Goal: Complete application form: Complete application form

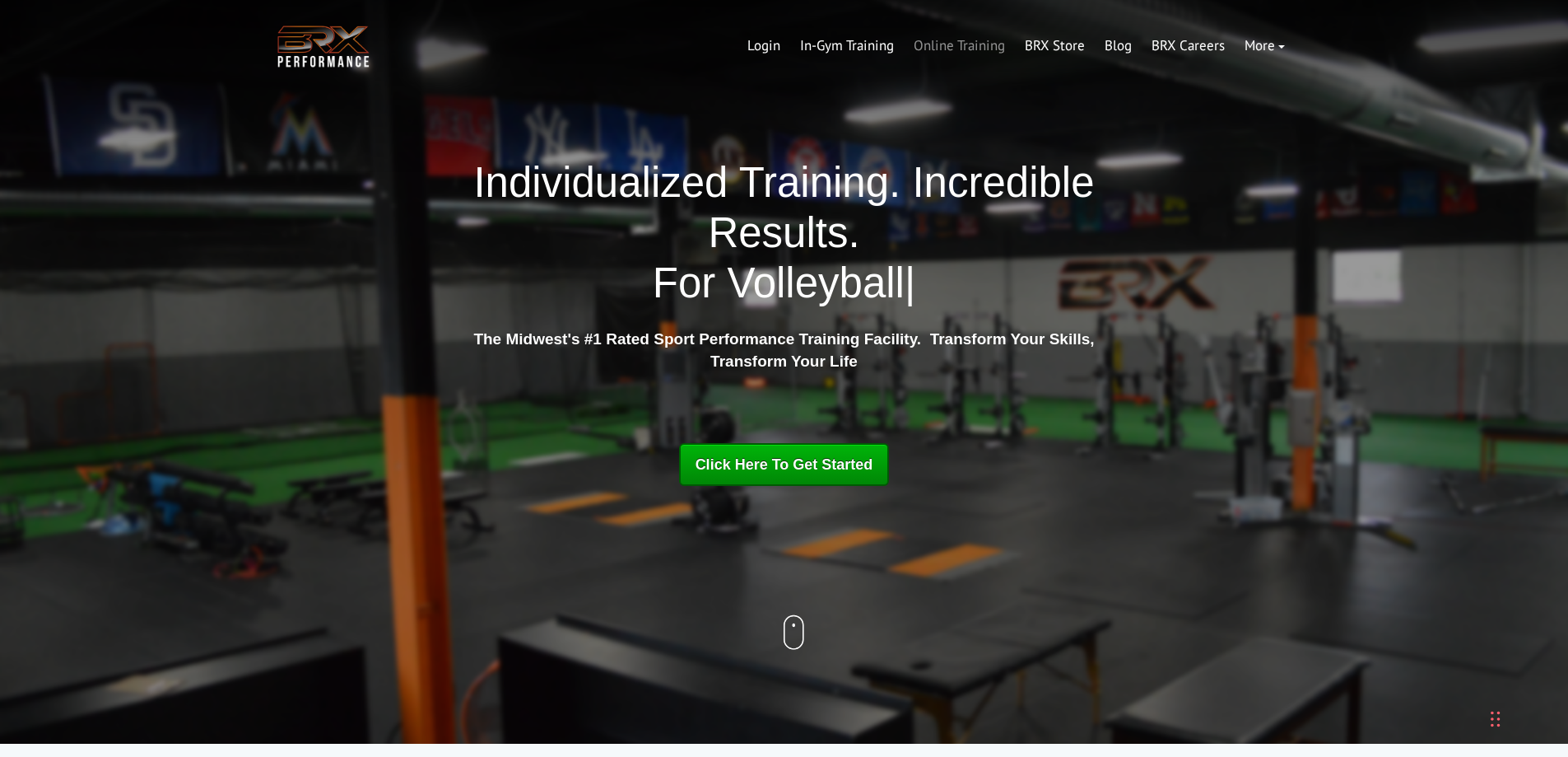
click at [955, 51] on link "Online Training" at bounding box center [959, 46] width 111 height 39
click at [955, 42] on link "Online Training" at bounding box center [959, 46] width 111 height 39
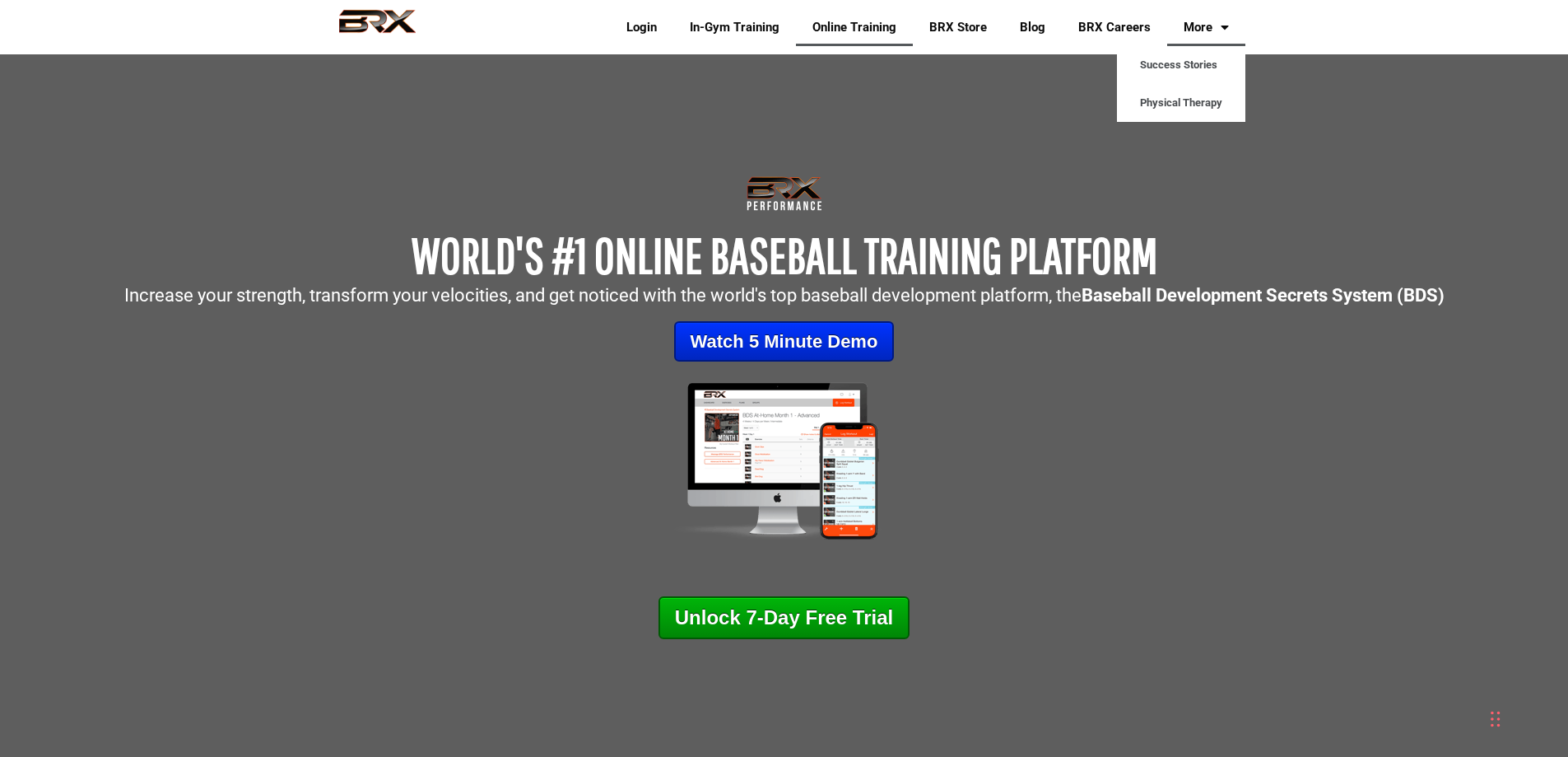
click at [1214, 20] on link "More" at bounding box center [1206, 27] width 78 height 38
click at [1139, 23] on link "BRX Careers" at bounding box center [1114, 27] width 105 height 38
click at [720, 25] on link "In-Gym Training" at bounding box center [735, 27] width 123 height 38
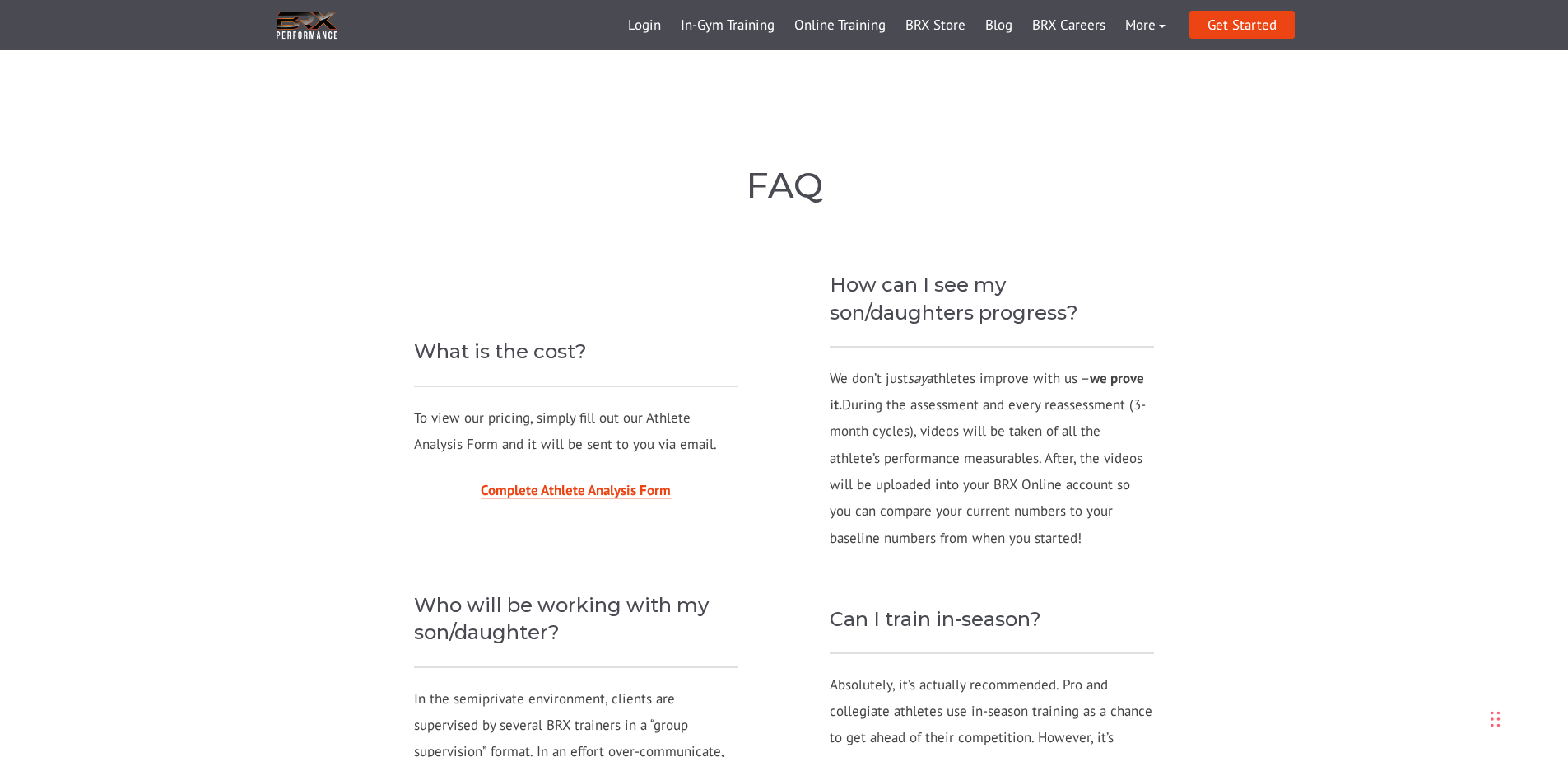
scroll to position [1537, 0]
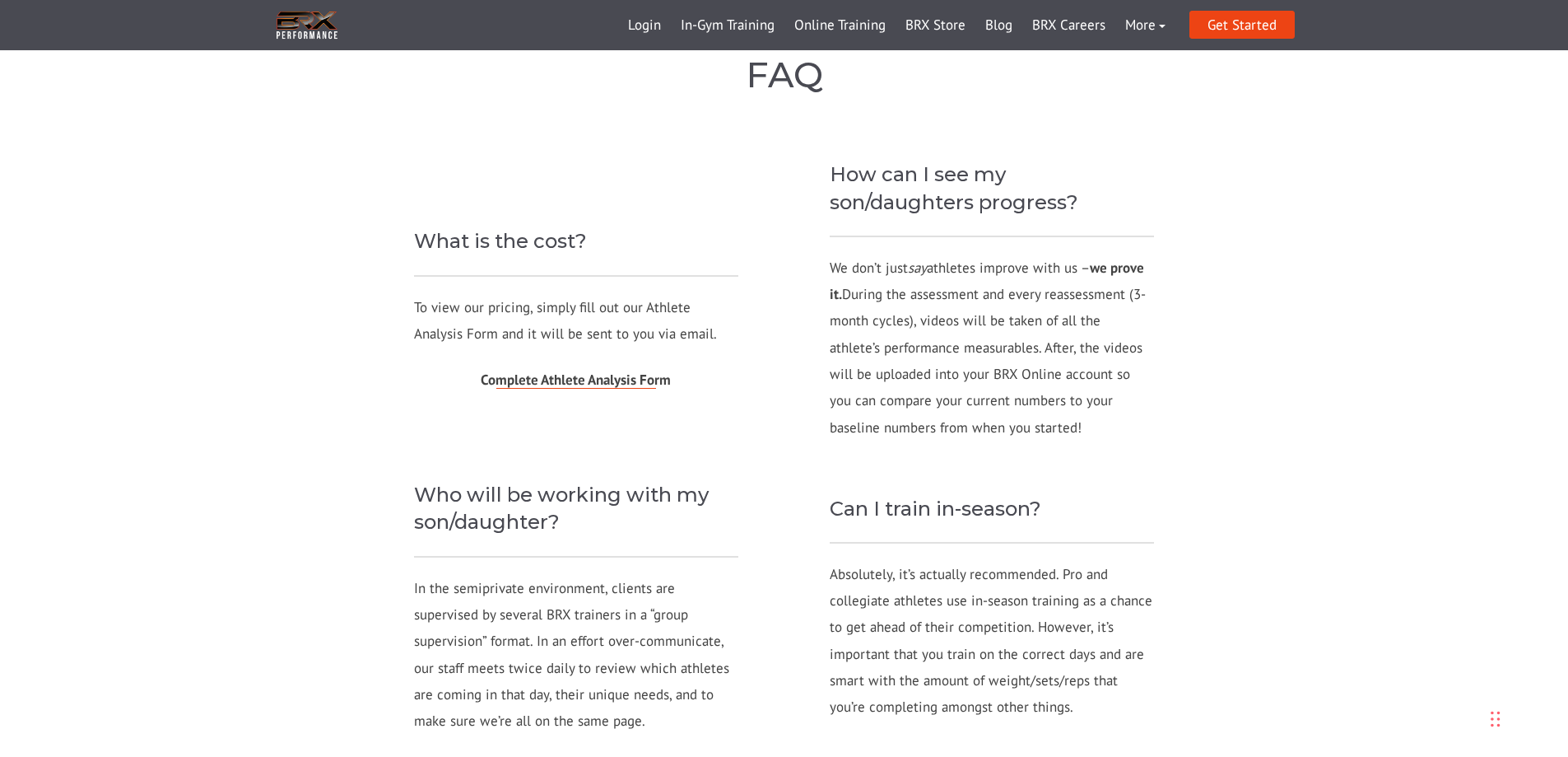
click at [567, 377] on span "Complete Athlete Analysis Form" at bounding box center [576, 379] width 191 height 18
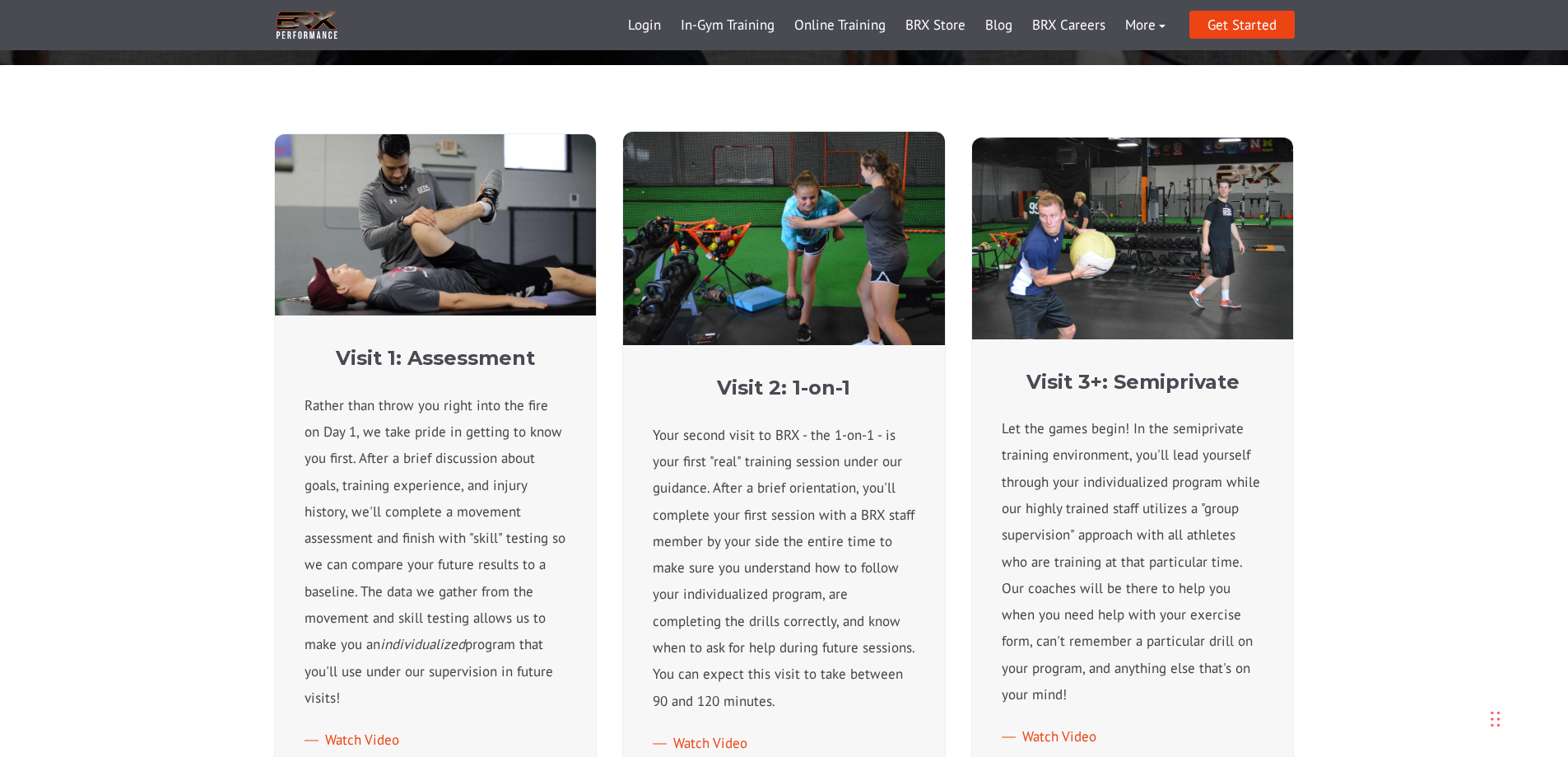
scroll to position [439, 0]
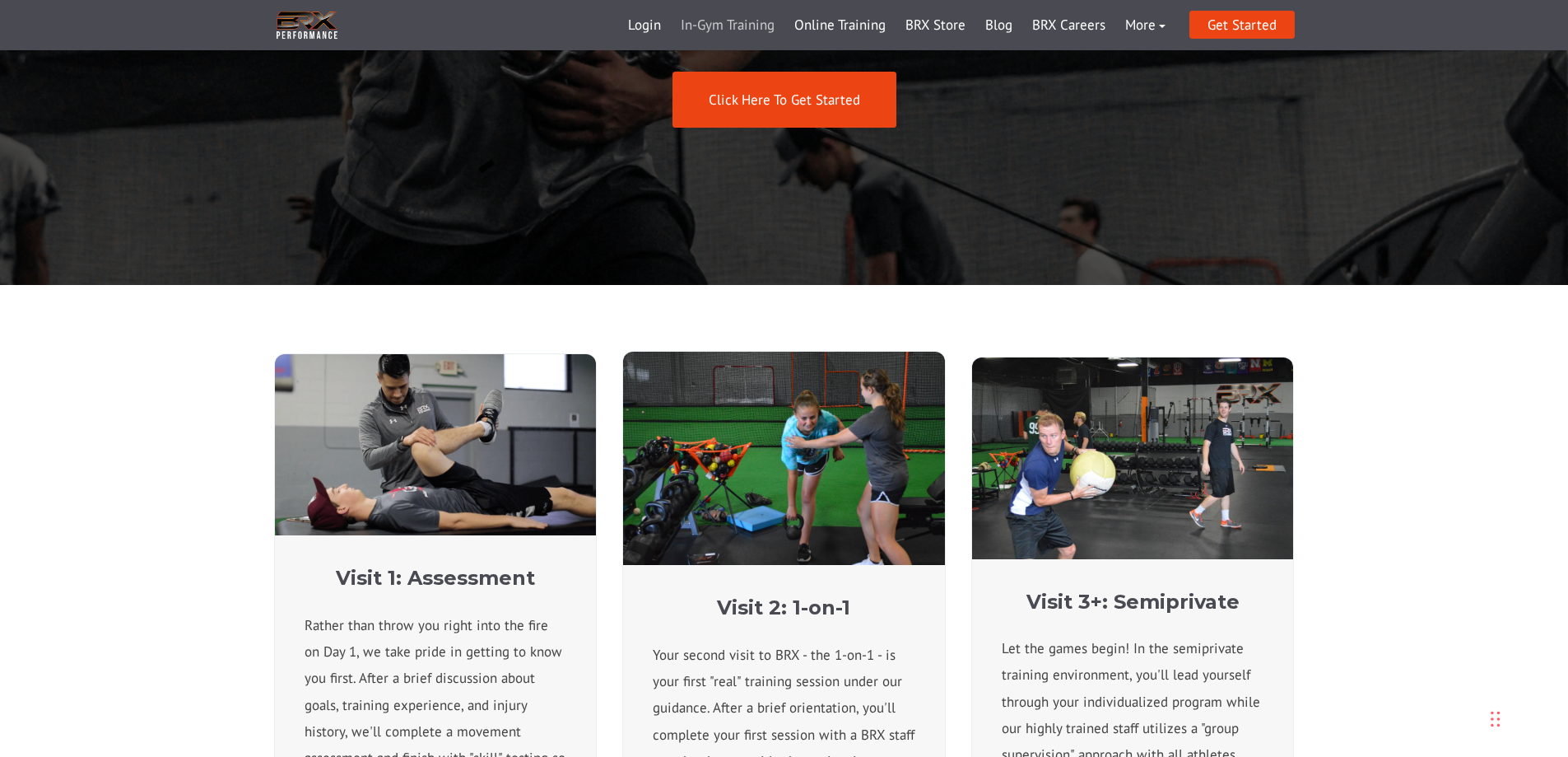
click at [749, 24] on link "In-Gym Training" at bounding box center [727, 25] width 114 height 39
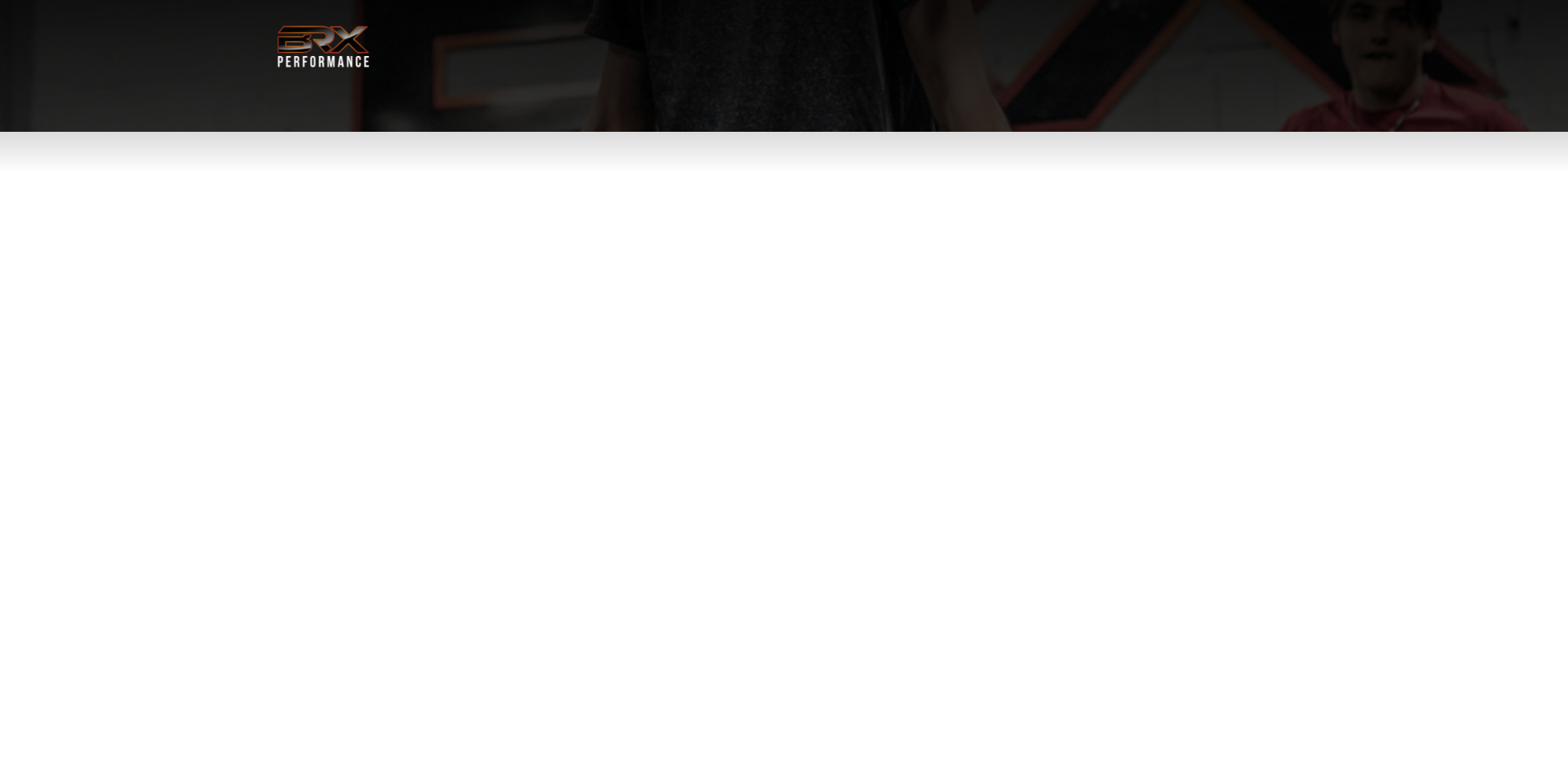
select select "**"
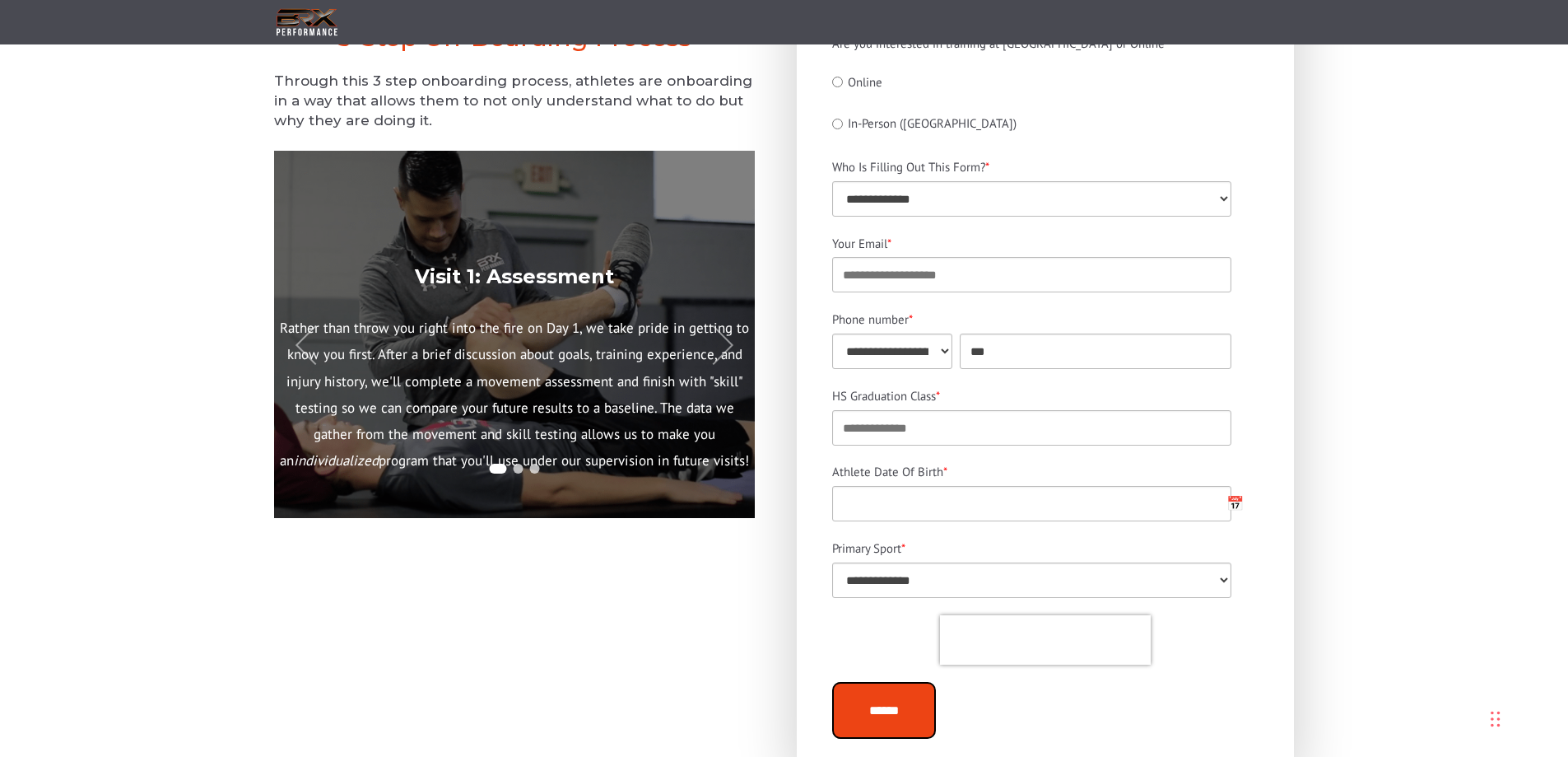
scroll to position [439, 0]
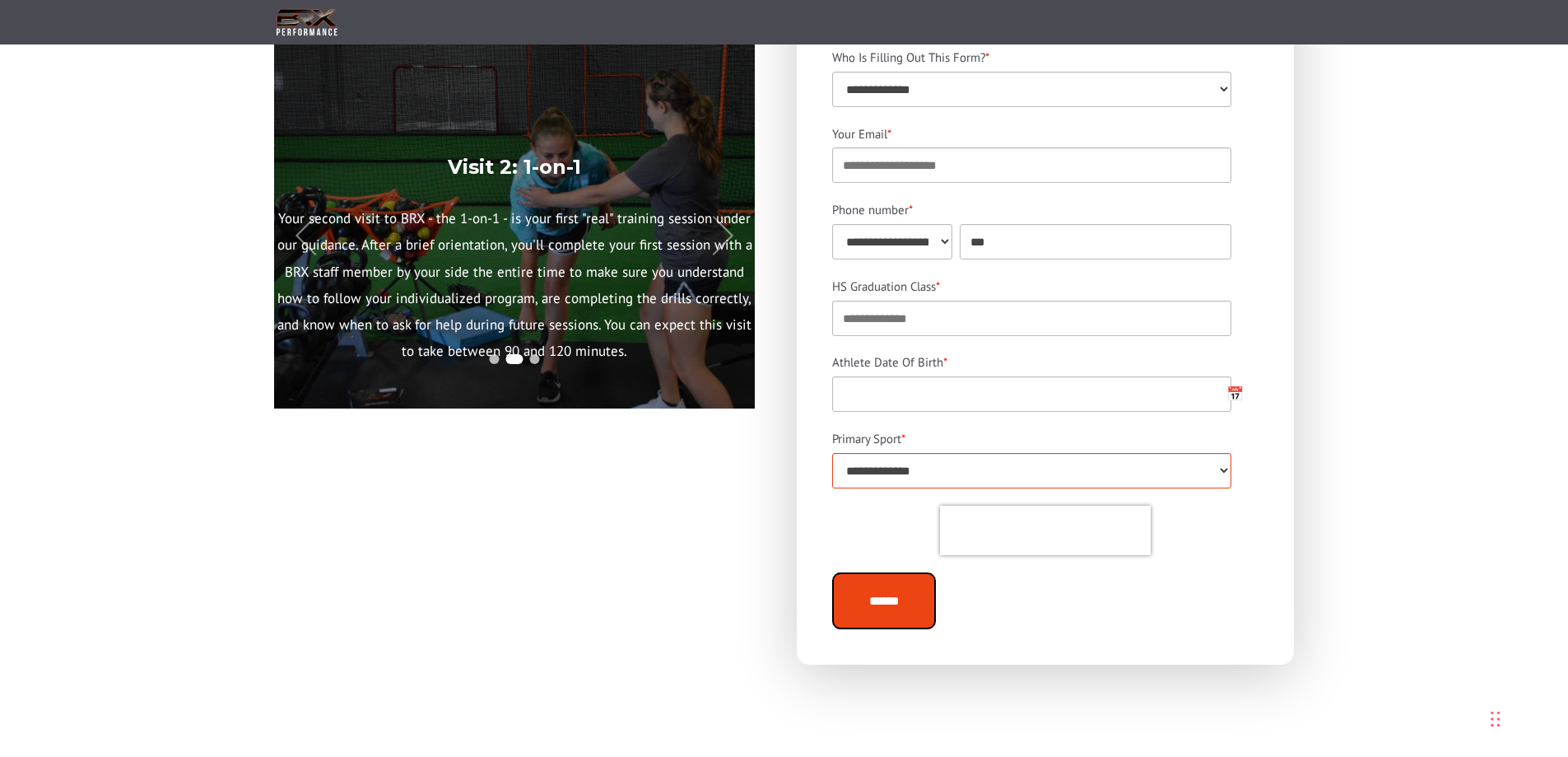
click at [1225, 480] on select "**********" at bounding box center [1032, 470] width 399 height 36
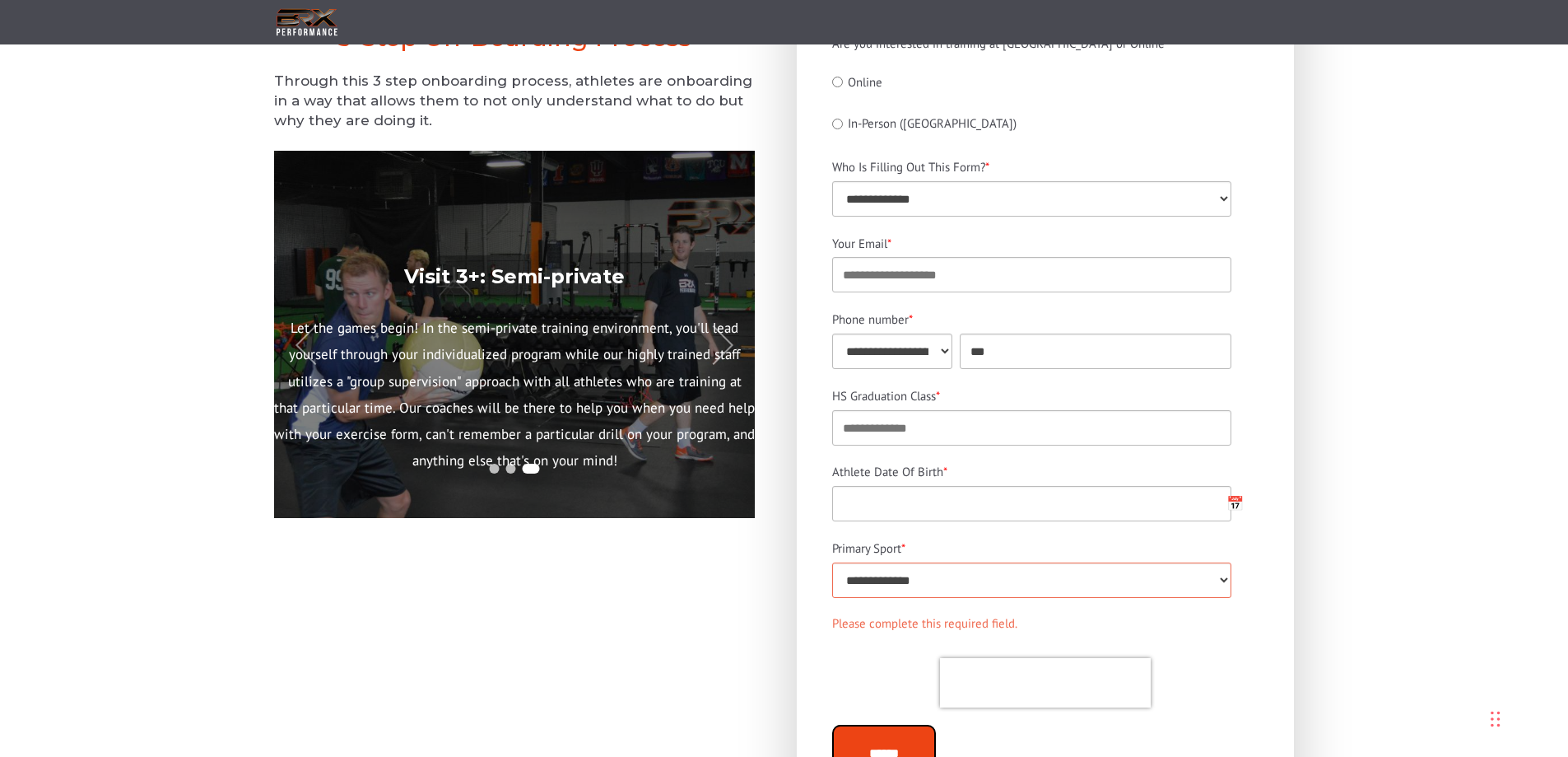
scroll to position [0, 0]
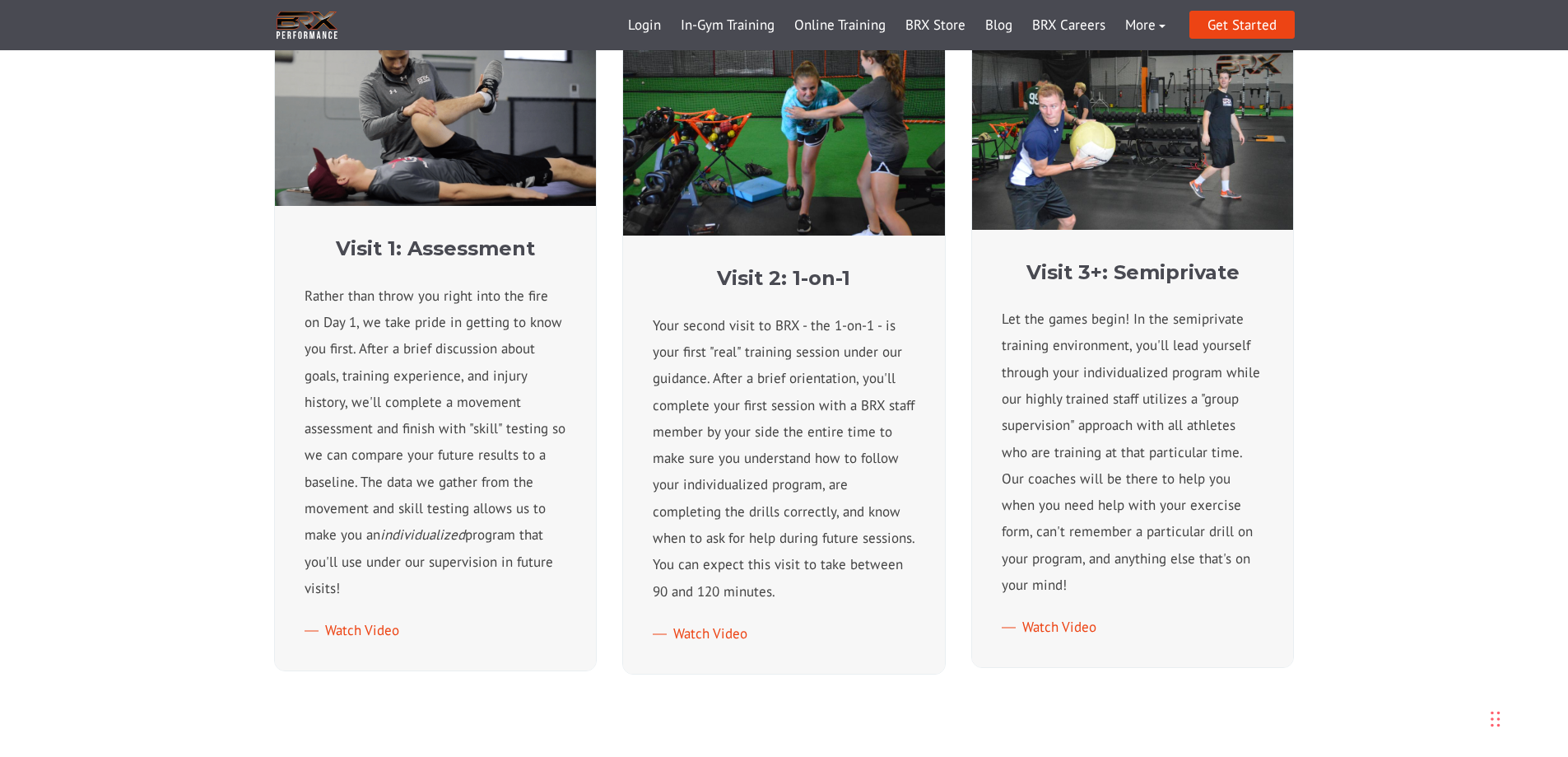
scroll to position [220, 0]
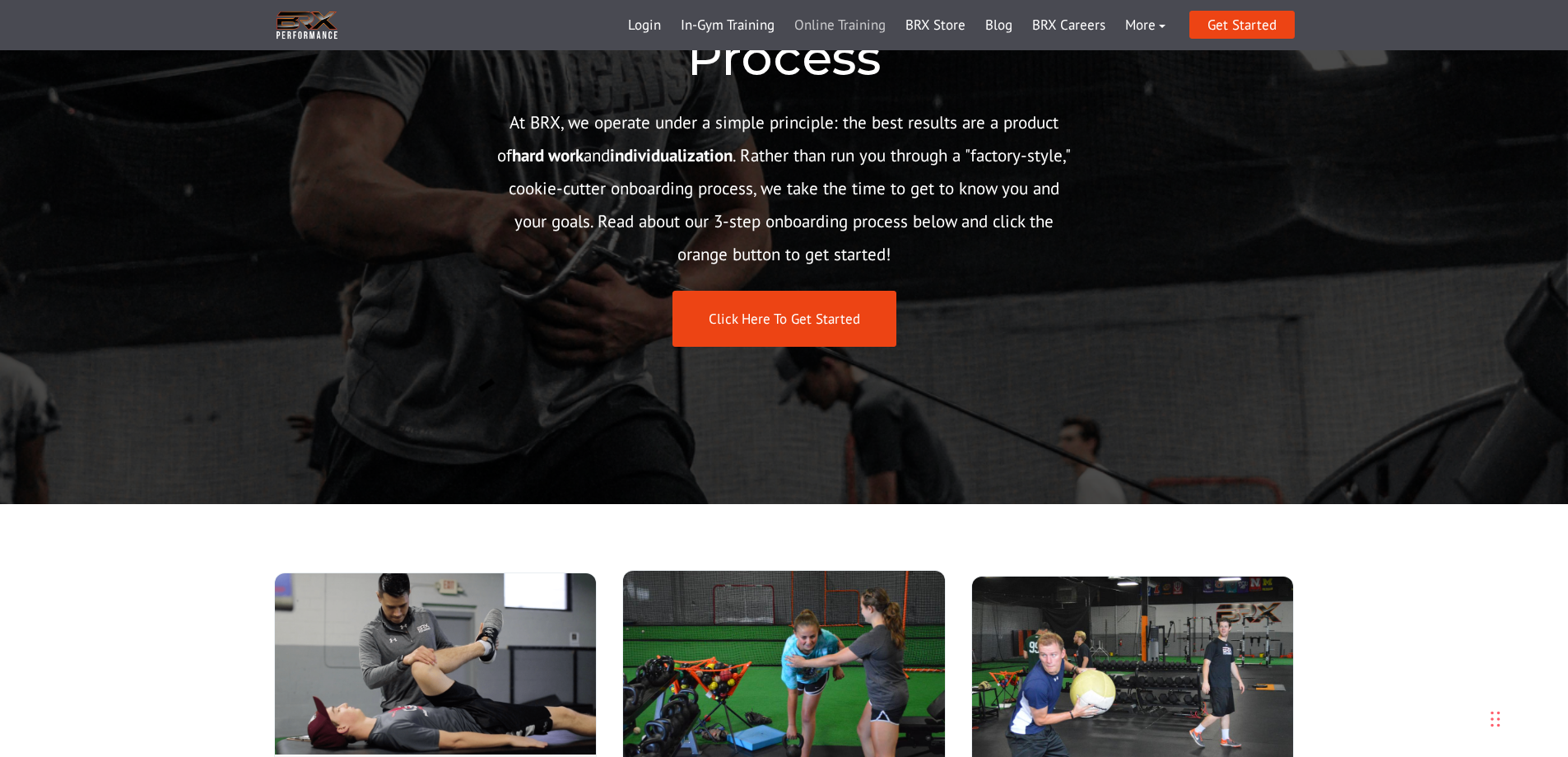
click at [862, 27] on link "Online Training" at bounding box center [840, 25] width 111 height 39
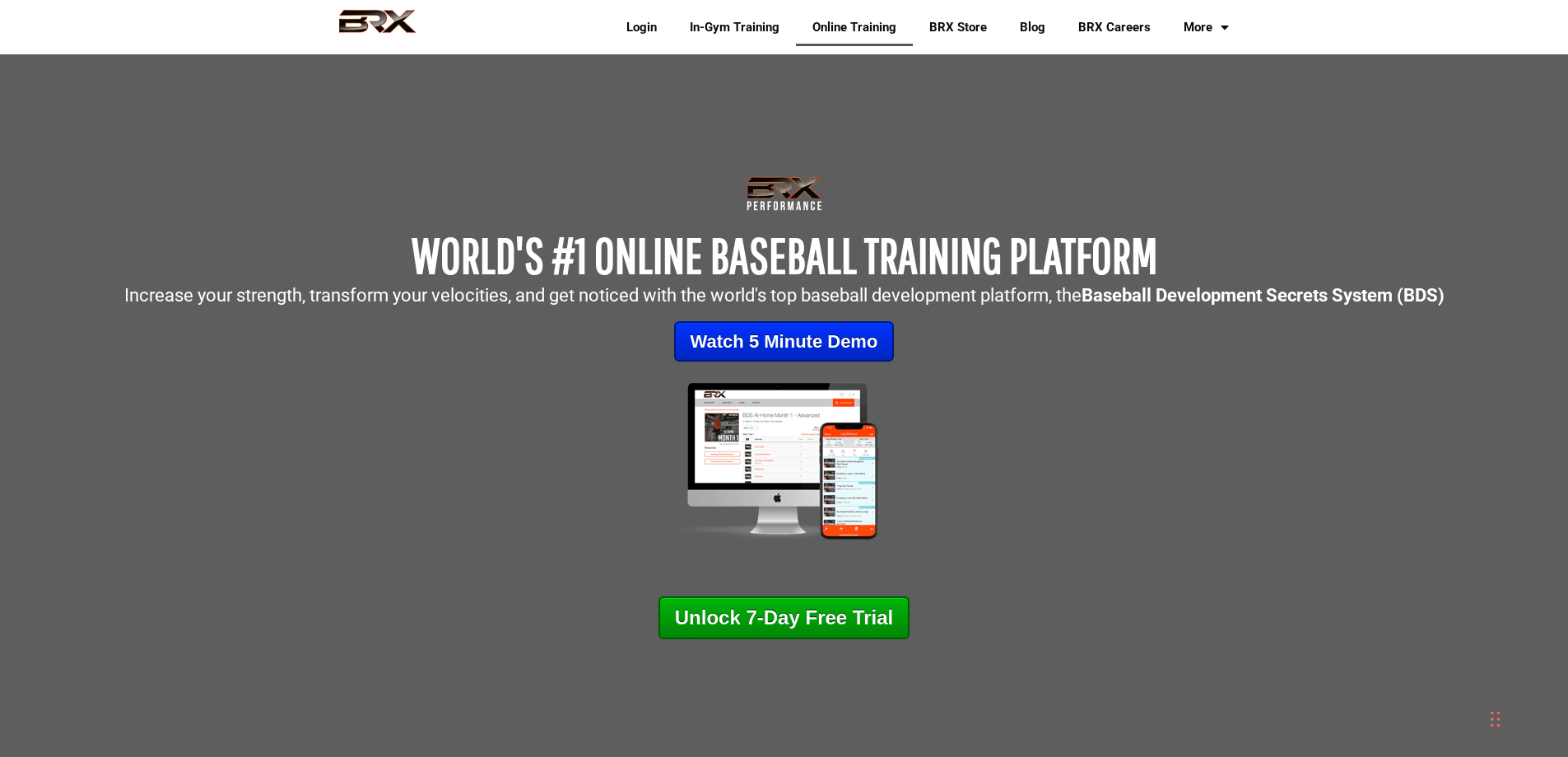
click at [575, 105] on div at bounding box center [784, 410] width 1568 height 820
click at [392, 20] on img at bounding box center [377, 27] width 108 height 37
